Goal: Transaction & Acquisition: Purchase product/service

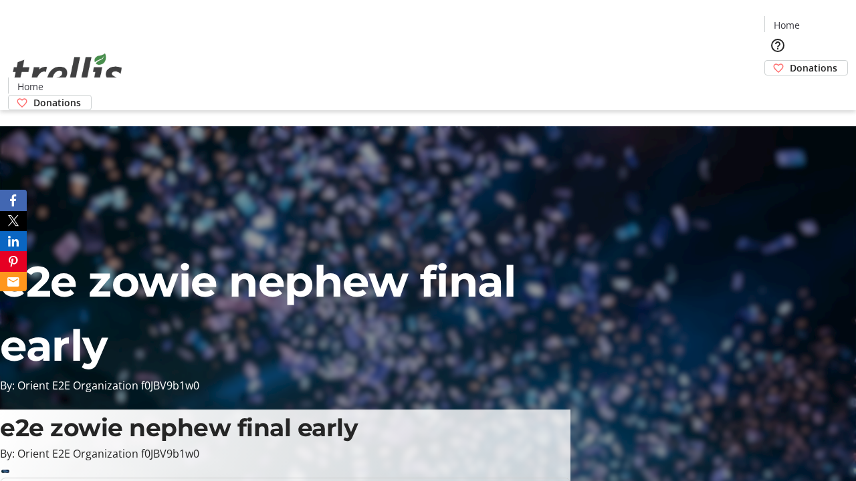
click at [790, 61] on span "Donations" at bounding box center [813, 68] width 47 height 14
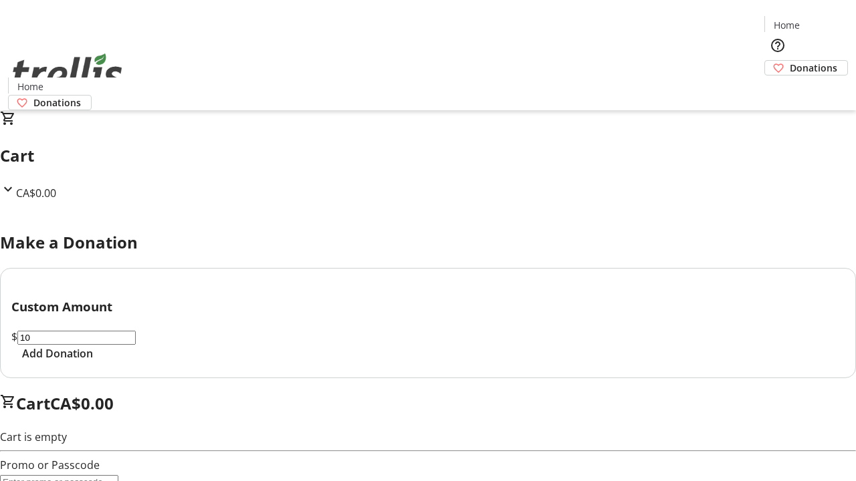
click at [93, 362] on span "Add Donation" at bounding box center [57, 354] width 71 height 16
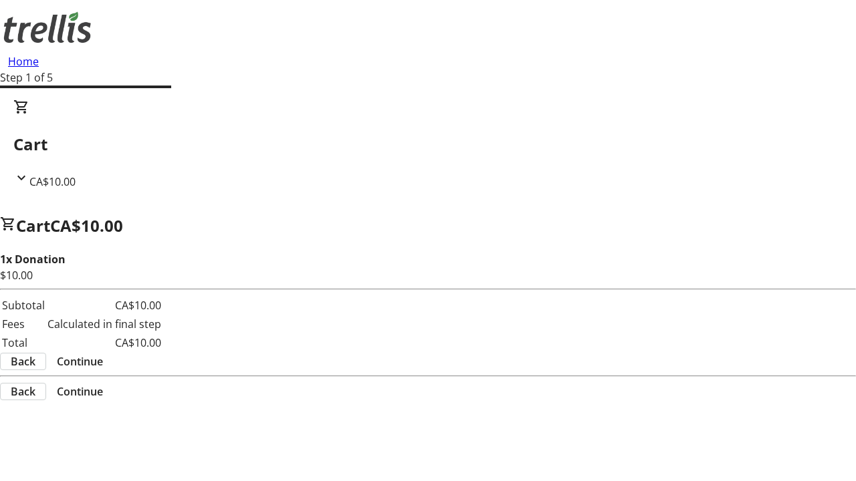
select select "CA"
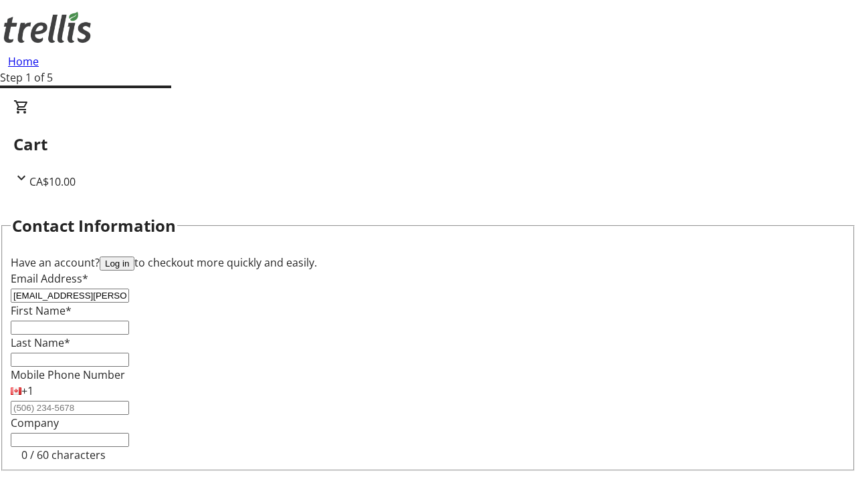
type input "[EMAIL_ADDRESS][PERSON_NAME][DOMAIN_NAME]"
type input "Tyrique"
type input "[PERSON_NAME]"
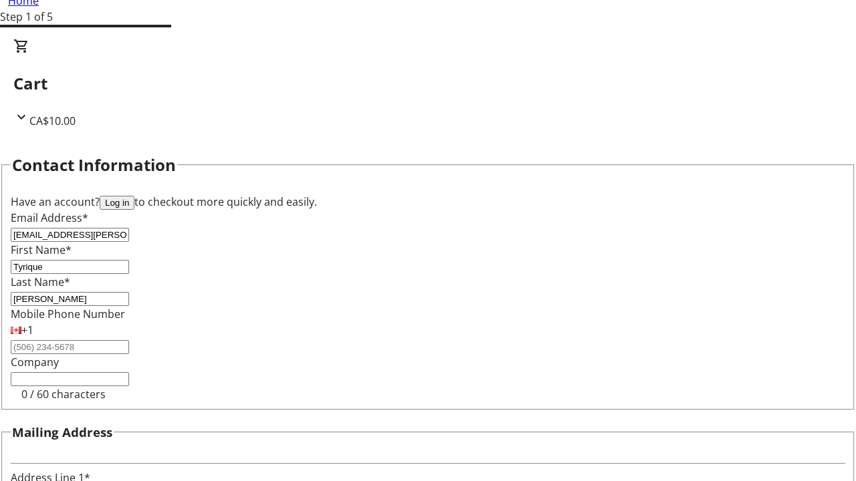
type input "[STREET_ADDRESS][PERSON_NAME]"
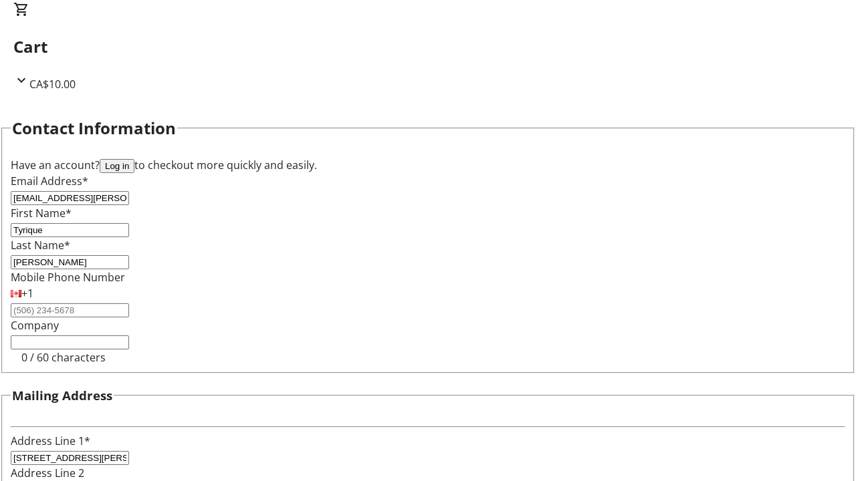
type input "Kelowna"
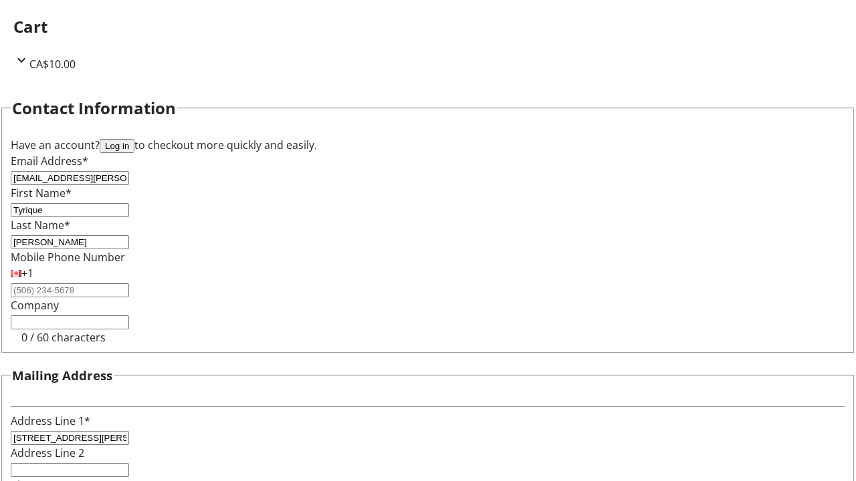
select select "BC"
type input "Kelowna"
type input "V1Y 0C2"
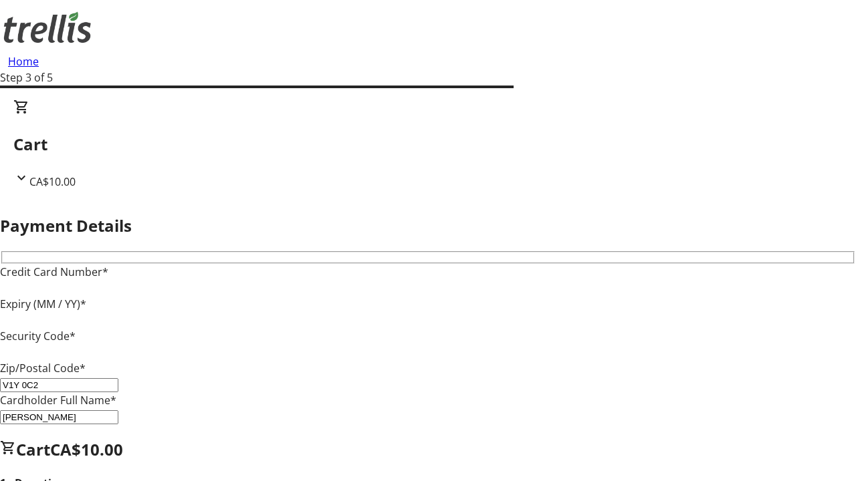
type input "V1Y 0C2"
